Goal: Task Accomplishment & Management: Use online tool/utility

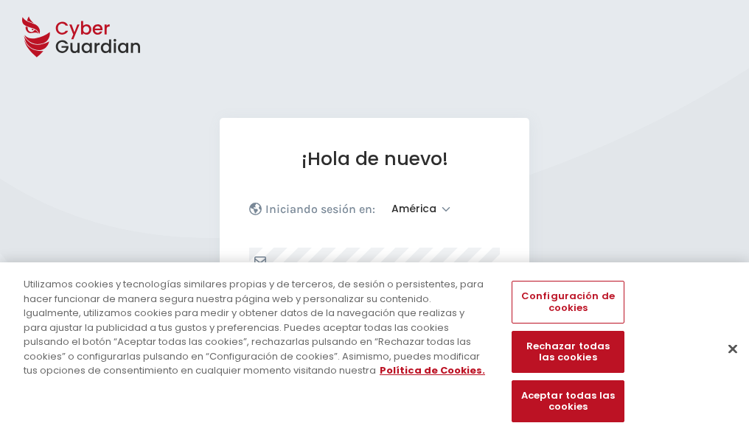
select select "América"
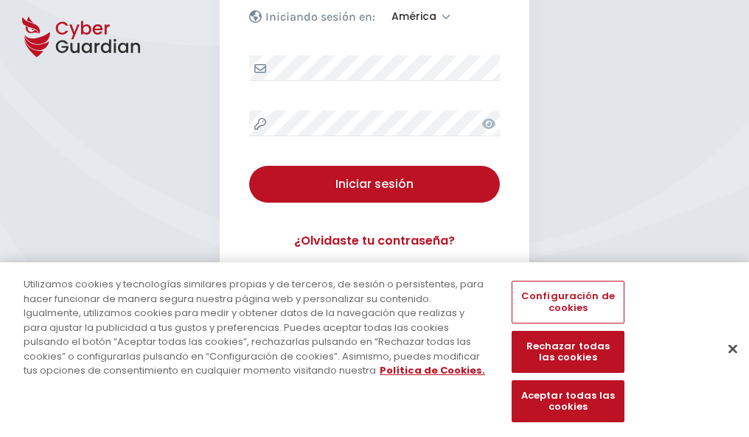
click at [726, 364] on button "Cerrar" at bounding box center [733, 349] width 32 height 32
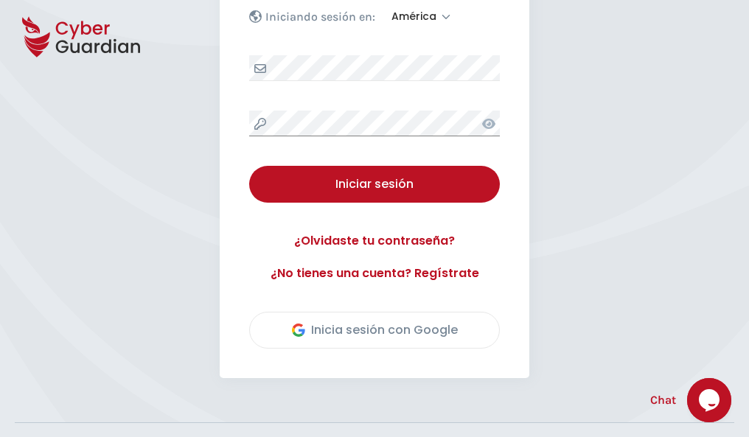
scroll to position [335, 0]
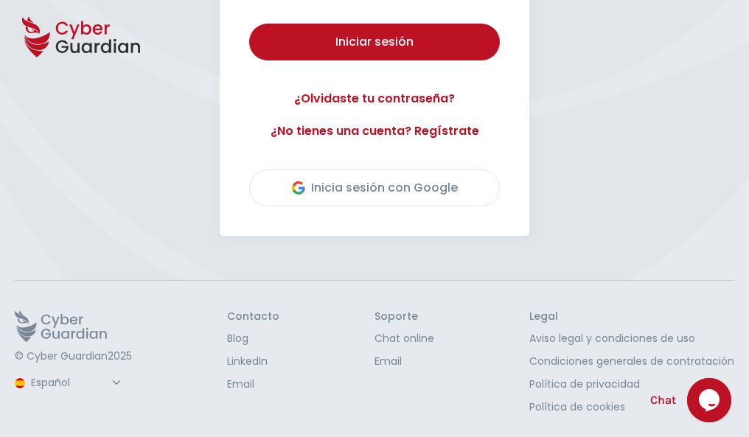
click at [249, 24] on button "Iniciar sesión" at bounding box center [374, 42] width 251 height 37
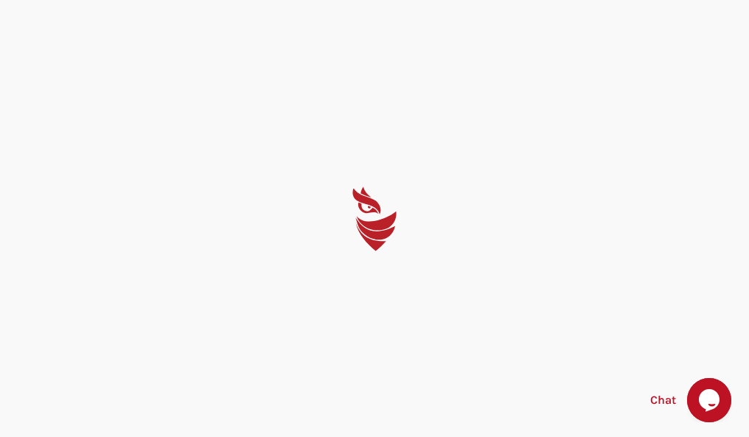
scroll to position [0, 0]
select select "English"
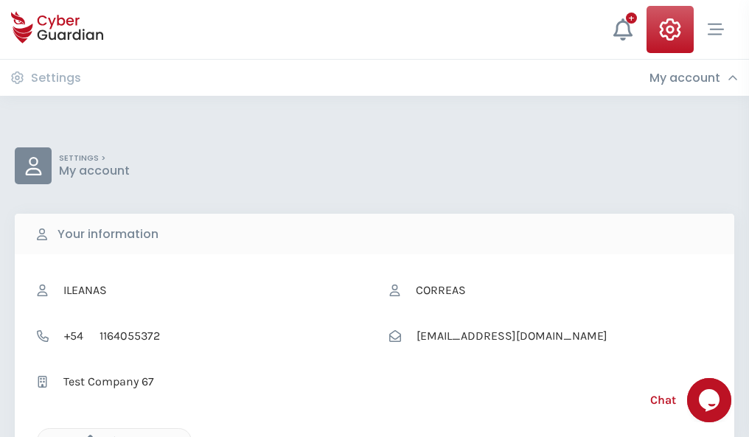
click at [86, 436] on icon "button" at bounding box center [86, 441] width 13 height 13
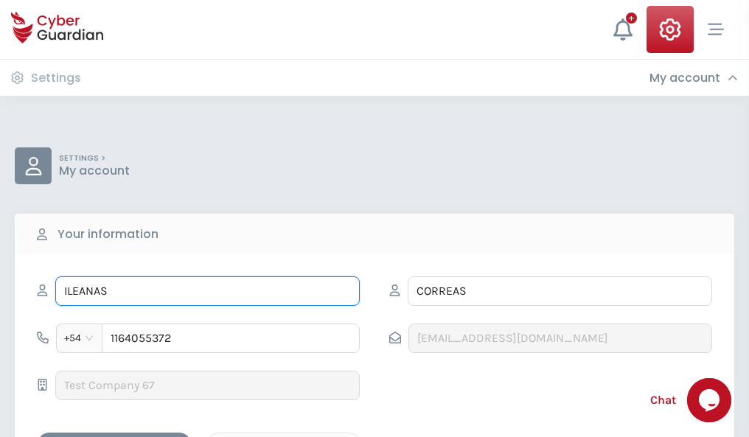
click at [207, 291] on input "ILEANAS" at bounding box center [207, 292] width 305 height 30
type input "I"
type input "Lalo"
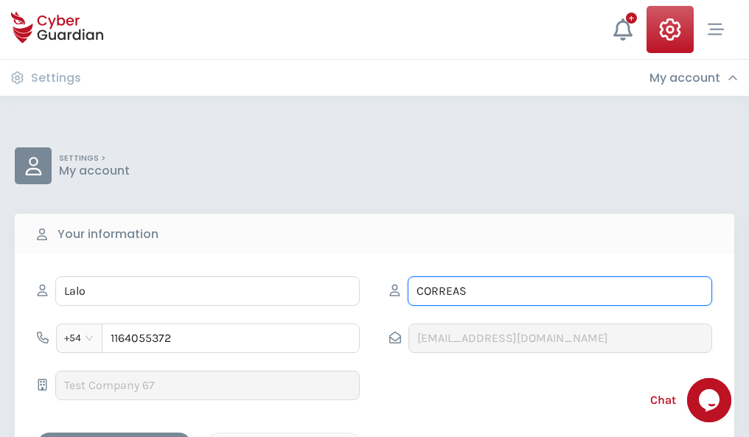
click at [560, 291] on input "CORREAS" at bounding box center [560, 292] width 305 height 30
type input "C"
type input "Barriga"
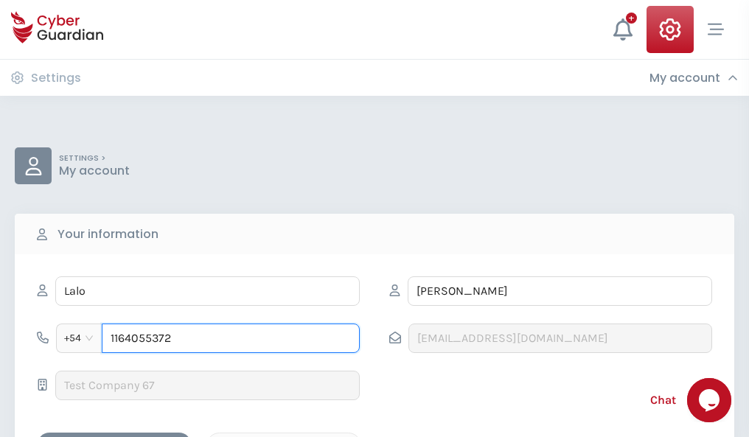
click at [231, 339] on input "1164055372" at bounding box center [231, 339] width 258 height 30
type input "1"
type input "4924878845"
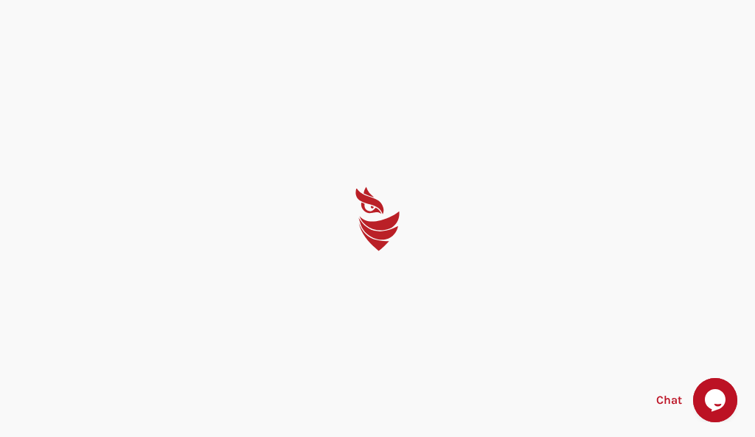
select select "English"
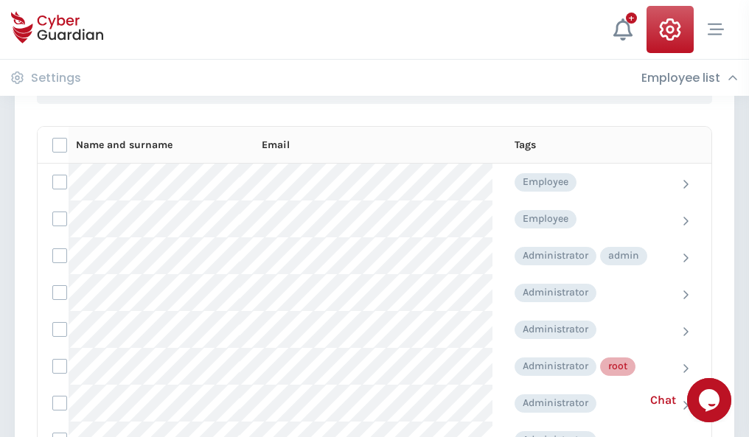
scroll to position [742, 0]
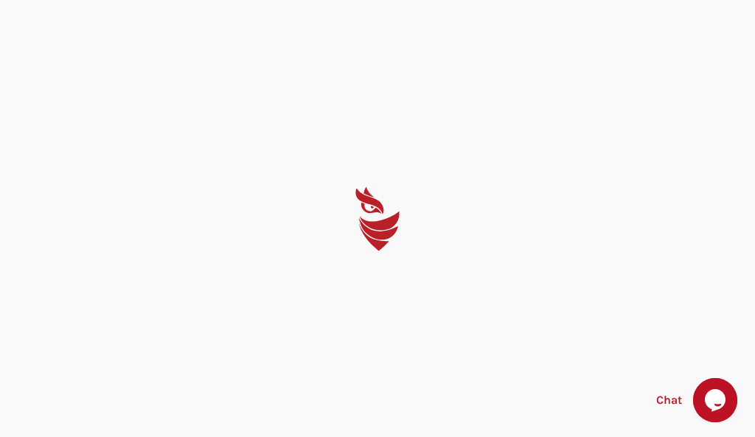
select select "English"
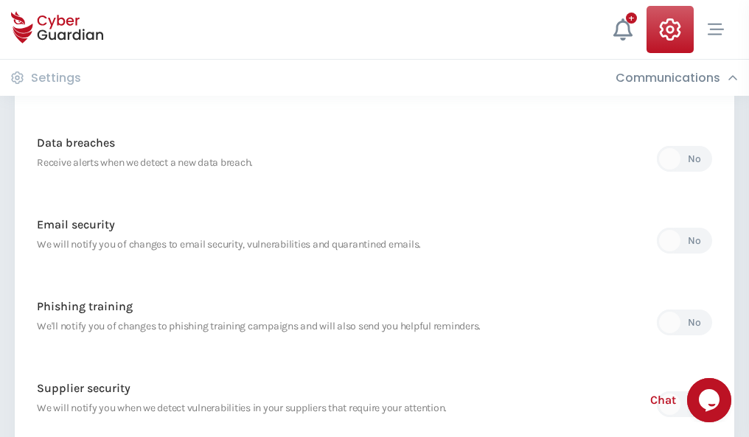
scroll to position [777, 0]
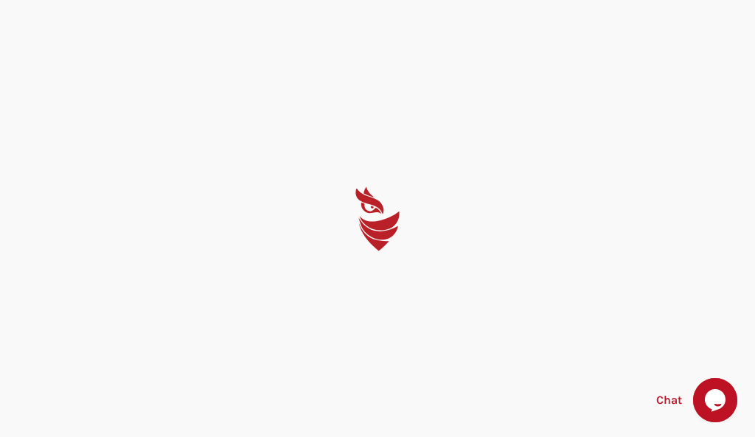
select select "English"
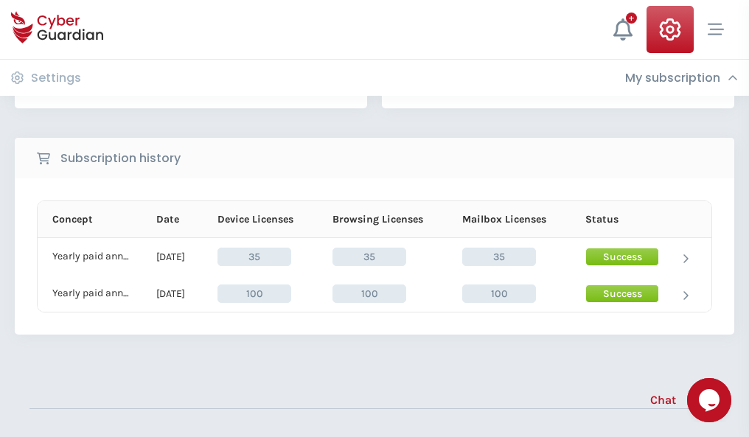
scroll to position [411, 0]
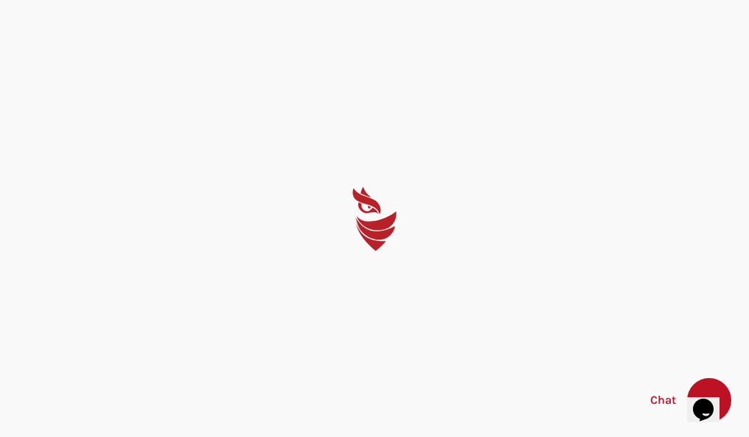
select select "English"
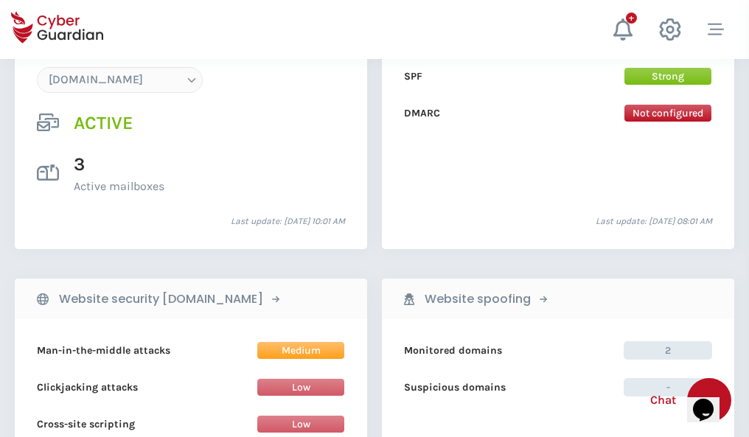
scroll to position [1571, 0]
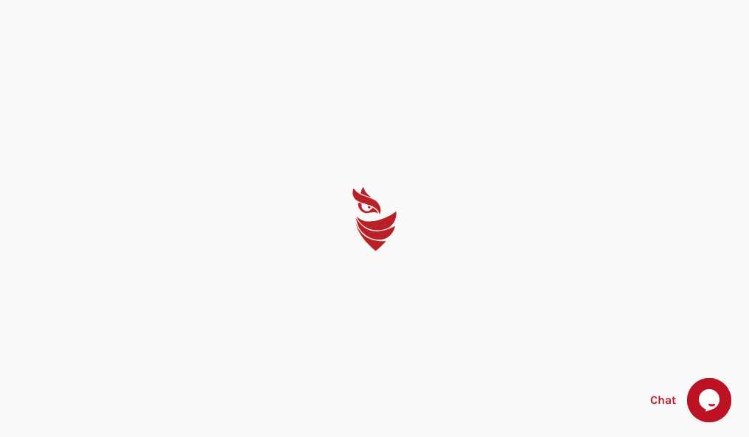
select select "English"
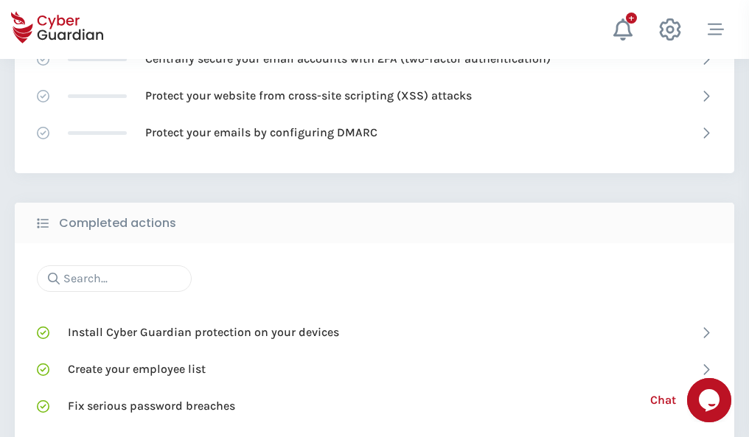
scroll to position [983, 0]
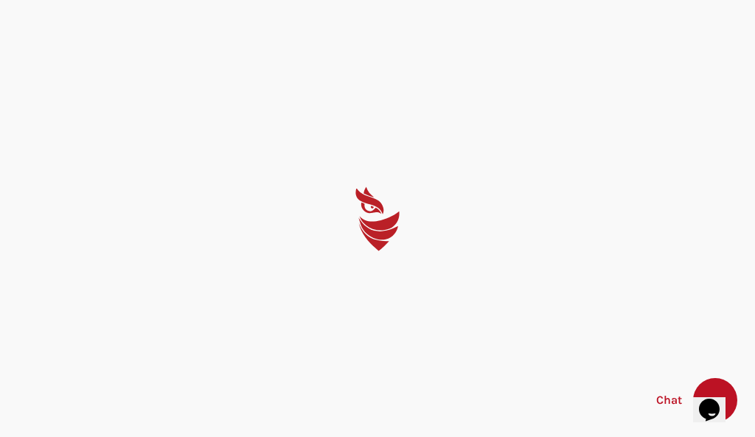
select select "English"
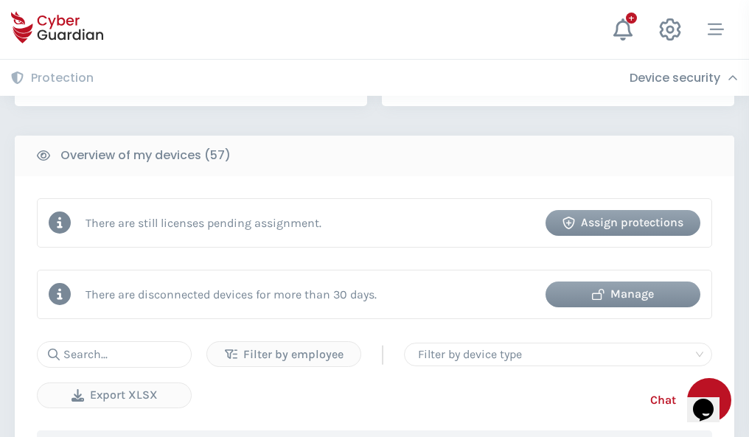
scroll to position [1430, 0]
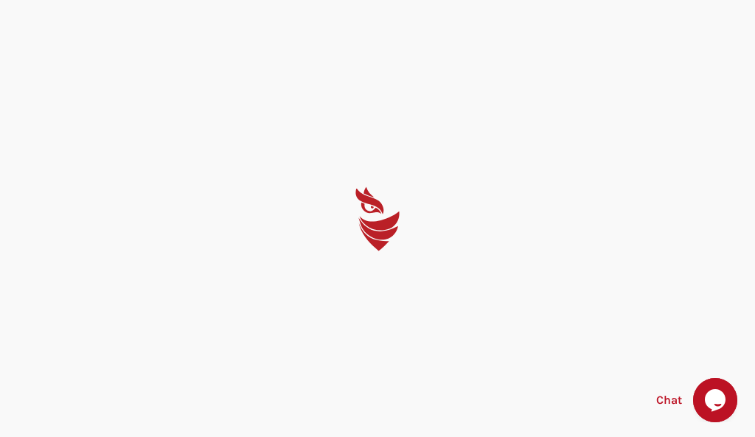
select select "English"
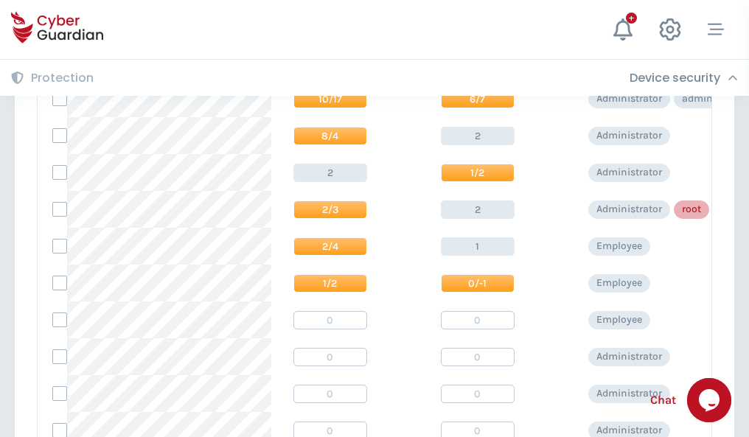
scroll to position [744, 0]
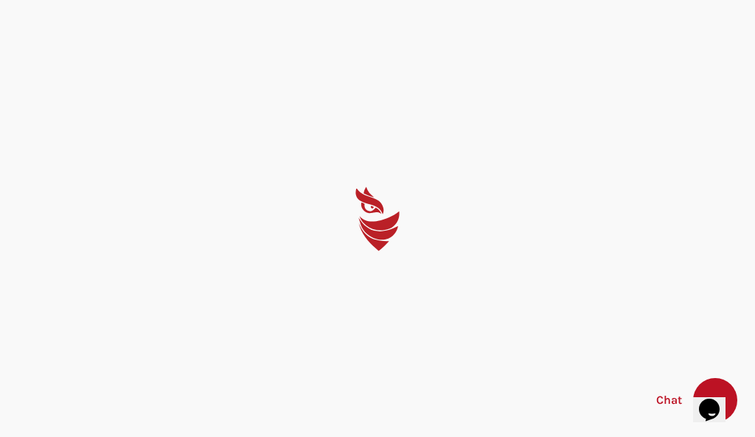
select select "English"
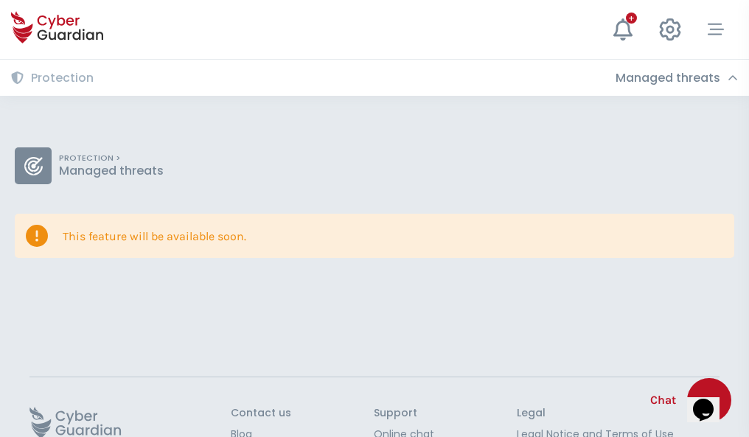
scroll to position [96, 0]
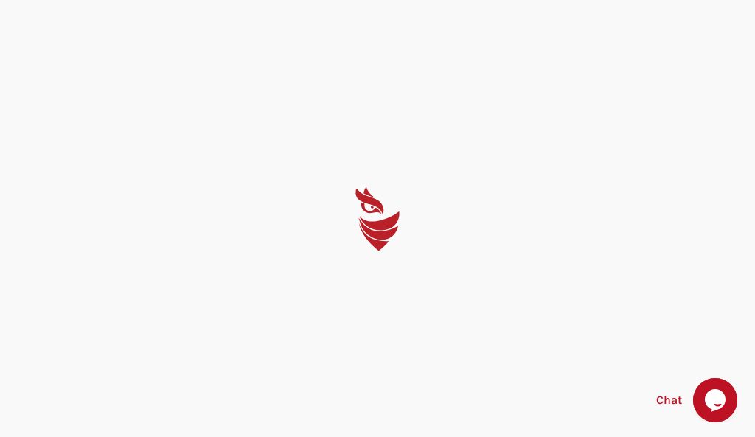
select select "English"
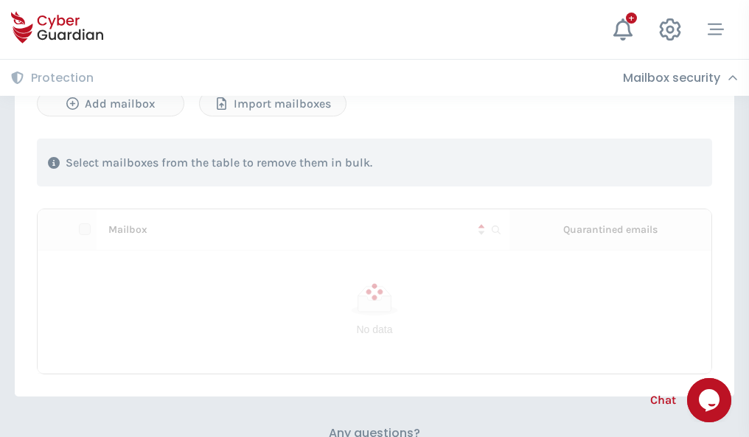
scroll to position [631, 0]
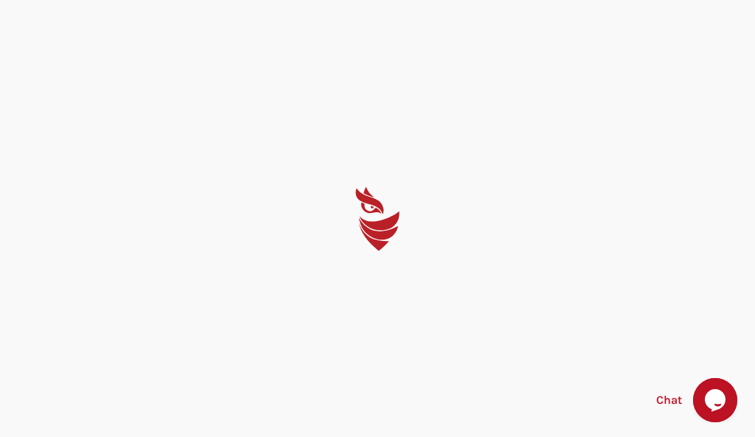
select select "English"
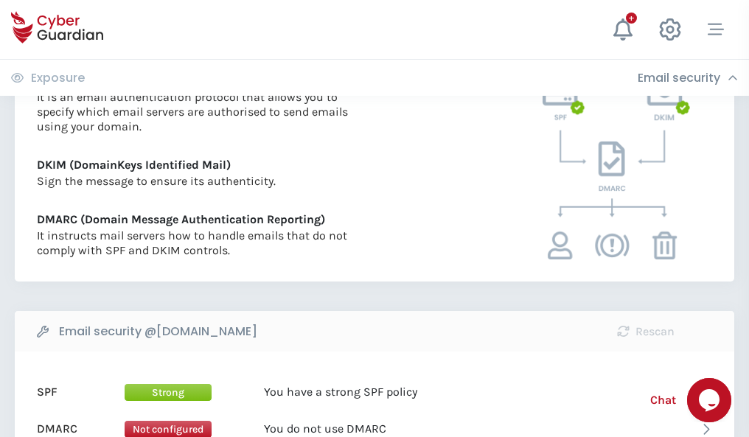
scroll to position [796, 0]
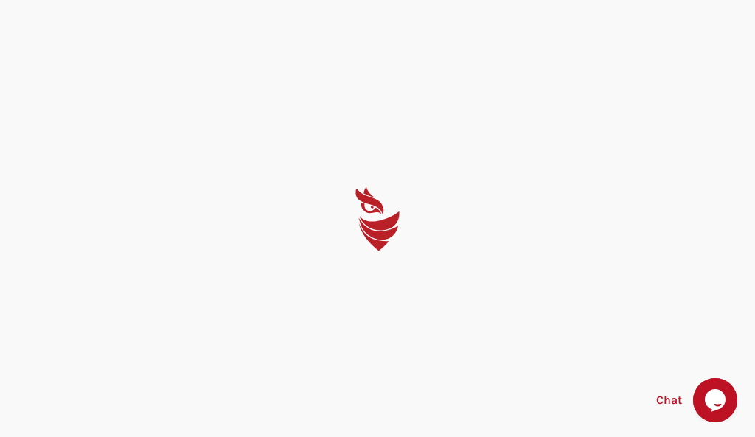
select select "English"
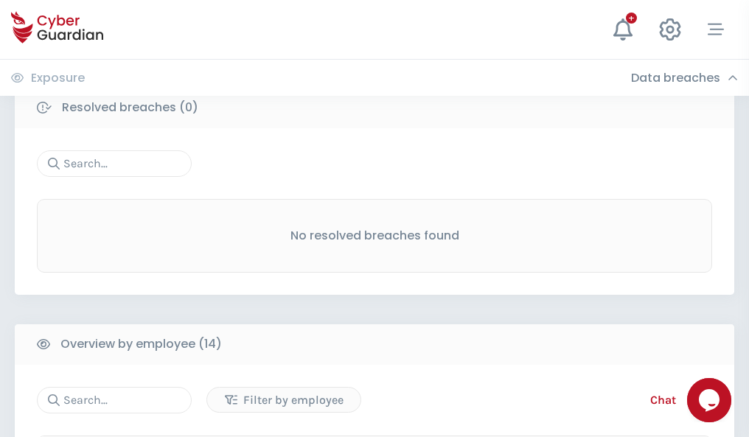
scroll to position [1332, 0]
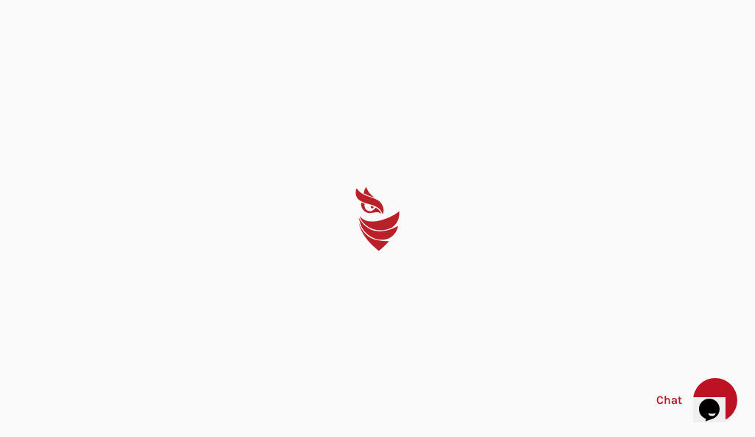
select select "English"
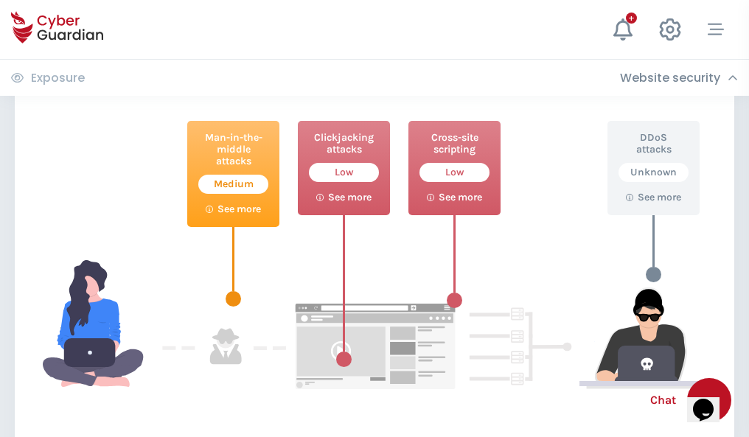
scroll to position [803, 0]
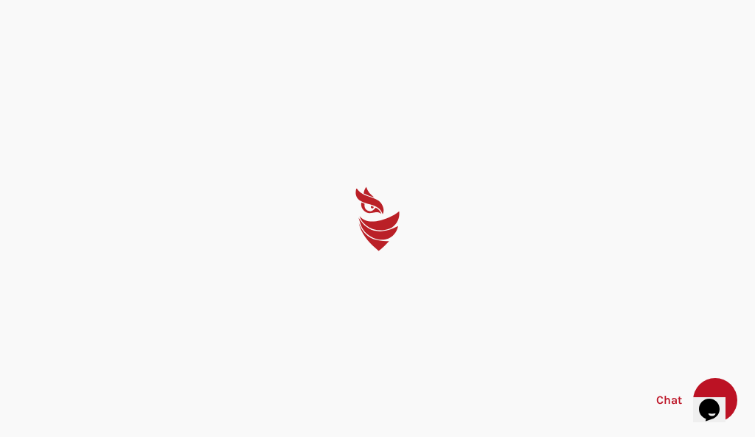
select select "English"
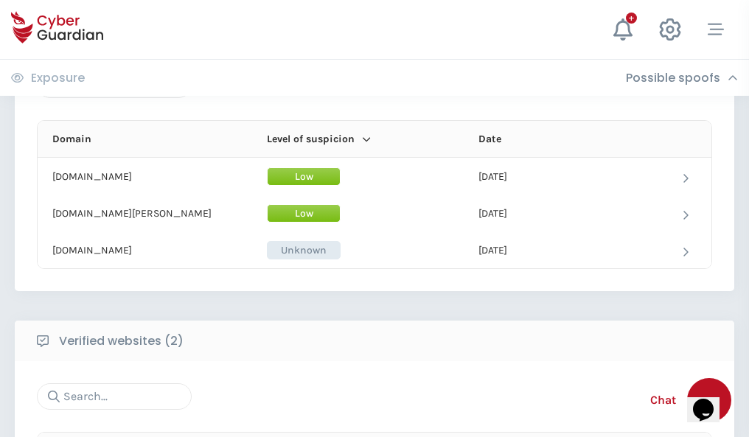
scroll to position [885, 0]
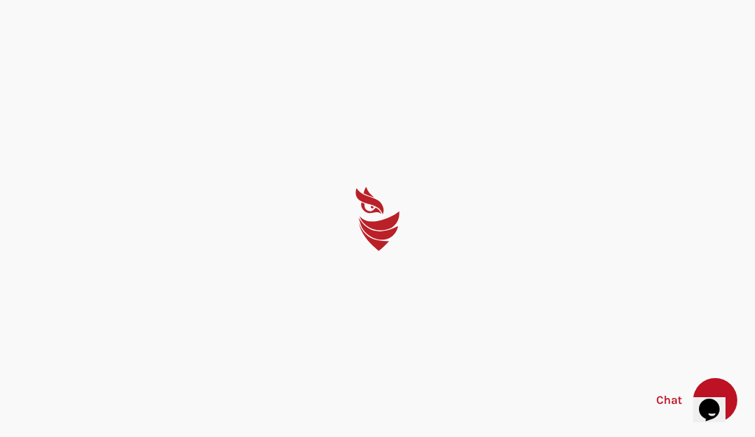
select select "English"
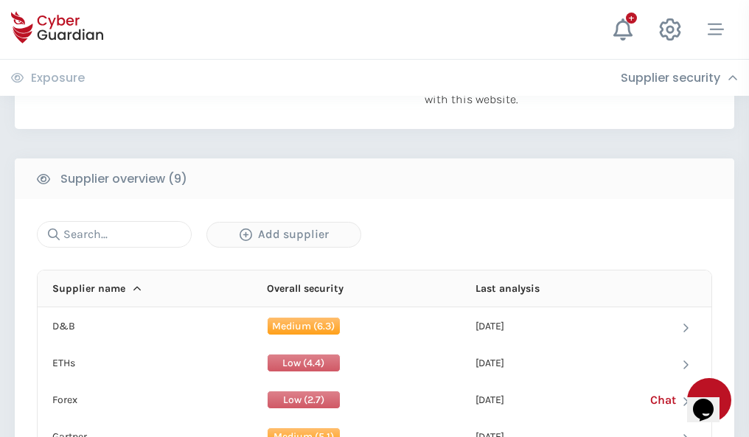
scroll to position [1029, 0]
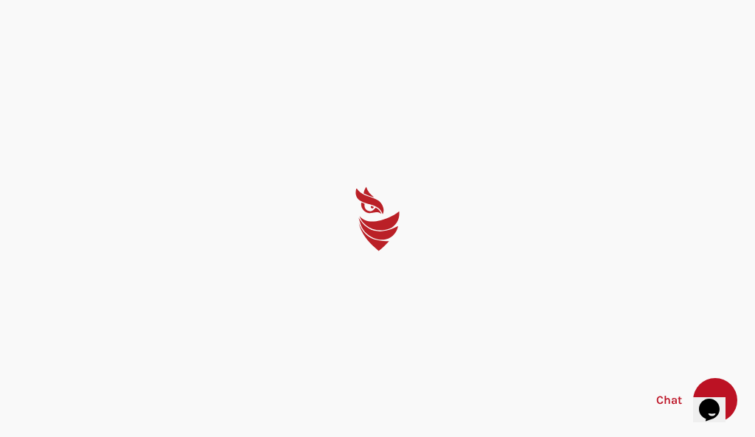
select select "English"
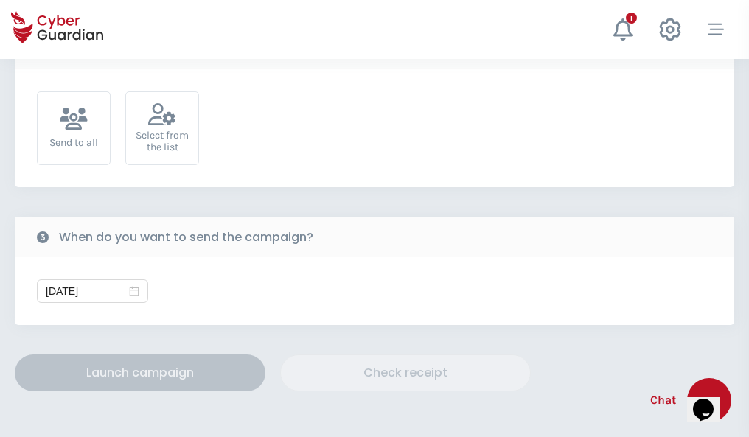
scroll to position [540, 0]
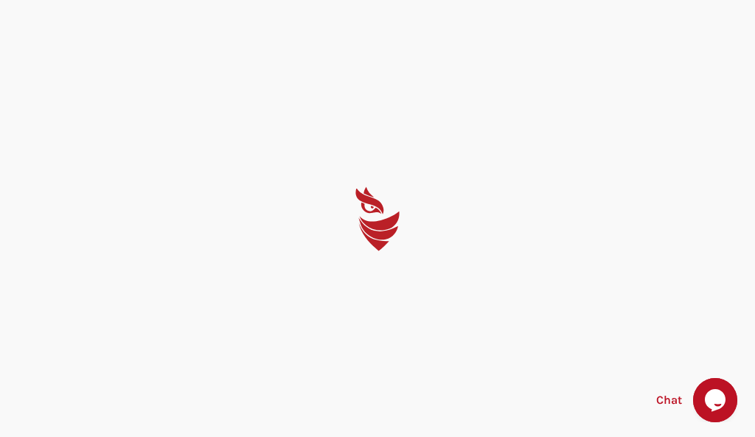
select select "English"
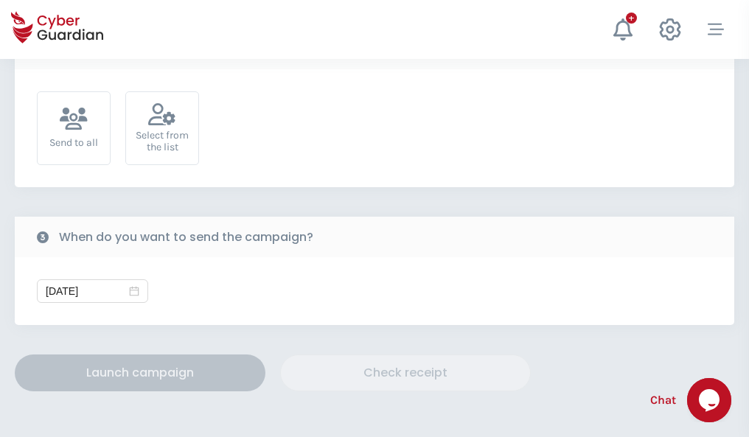
scroll to position [540, 0]
